Goal: Task Accomplishment & Management: Manage account settings

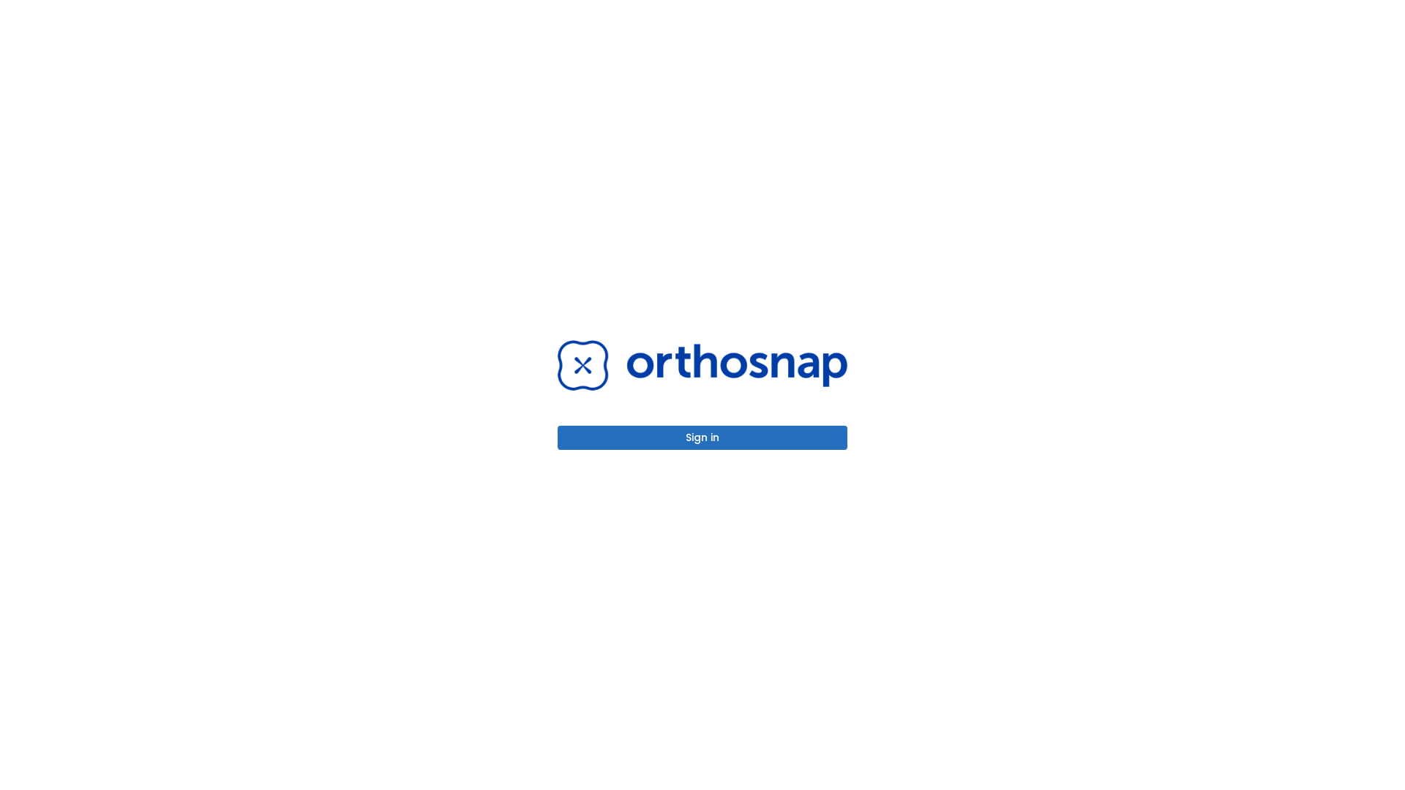
click at [702, 438] on button "Sign in" at bounding box center [702, 438] width 290 height 24
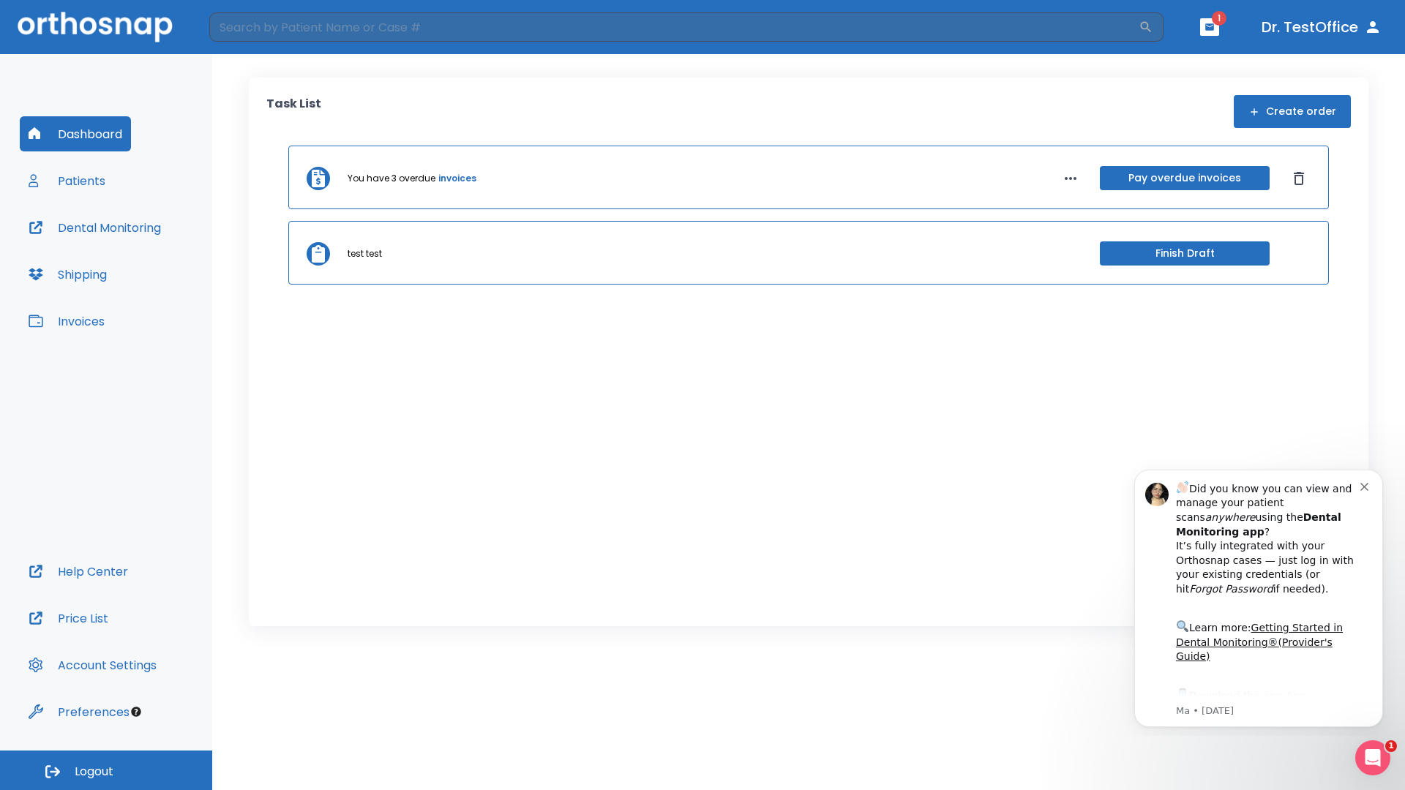
click at [106, 770] on span "Logout" at bounding box center [94, 772] width 39 height 16
